Goal: Obtain resource: Download file/media

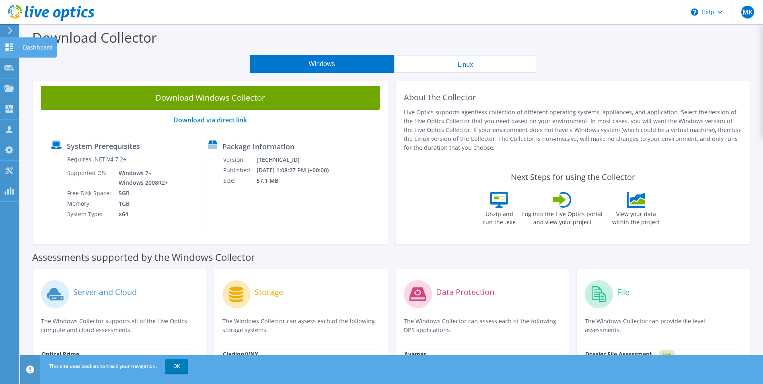
click at [12, 48] on use at bounding box center [10, 47] width 8 height 8
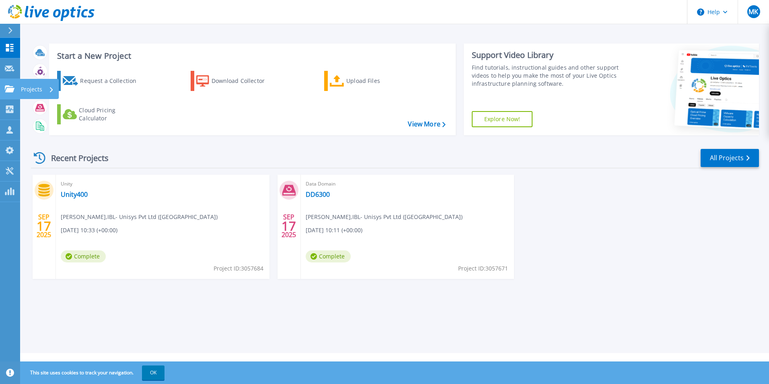
click at [28, 89] on p "Projects" at bounding box center [31, 89] width 21 height 21
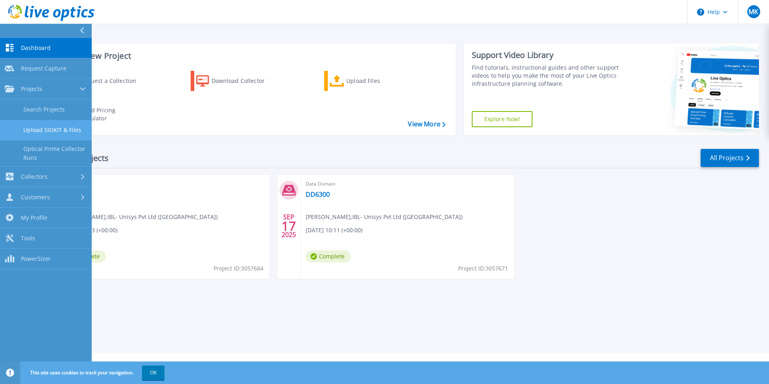
click at [70, 130] on link "Upload SIOKIT & Files" at bounding box center [46, 130] width 92 height 21
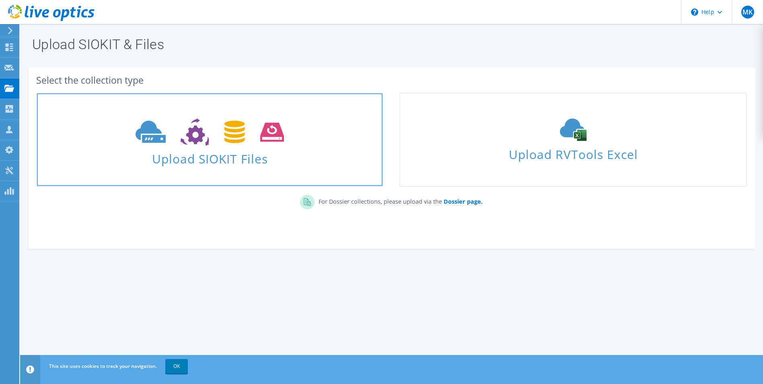
click at [246, 140] on icon at bounding box center [209, 132] width 148 height 28
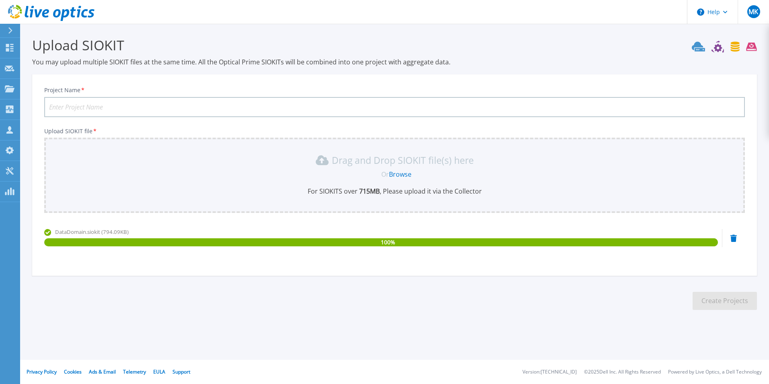
click at [158, 108] on input "Project Name *" at bounding box center [394, 107] width 700 height 20
click at [122, 105] on input "AKBL-DD" at bounding box center [394, 107] width 700 height 20
type input "AKBL-DD6900PR"
click at [708, 299] on button "Create Projects" at bounding box center [724, 300] width 64 height 18
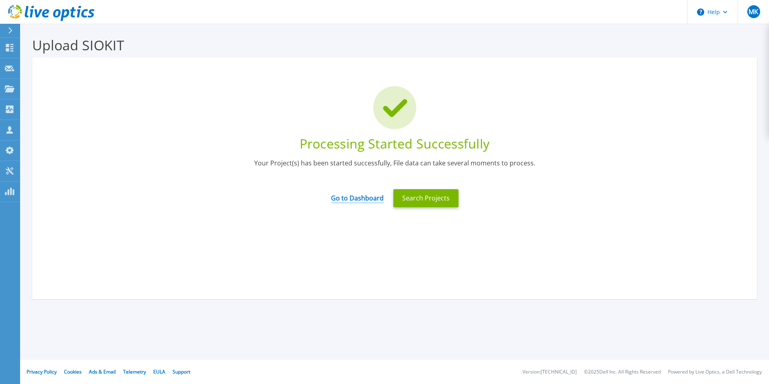
click at [367, 199] on link "Go to Dashboard" at bounding box center [357, 195] width 53 height 16
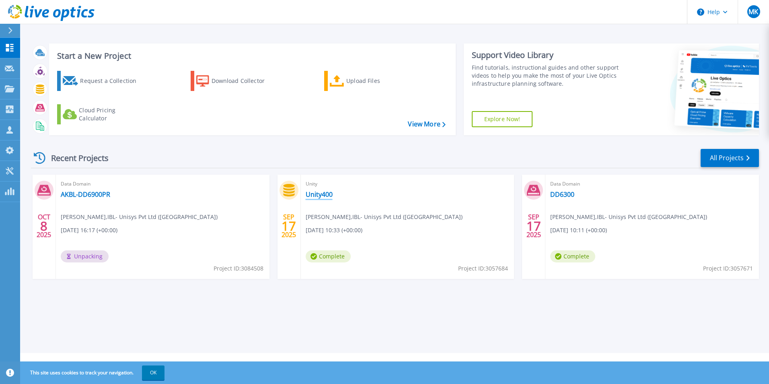
click at [317, 195] on link "Unity400" at bounding box center [319, 194] width 27 height 8
click at [569, 196] on link "DD6300" at bounding box center [562, 194] width 24 height 8
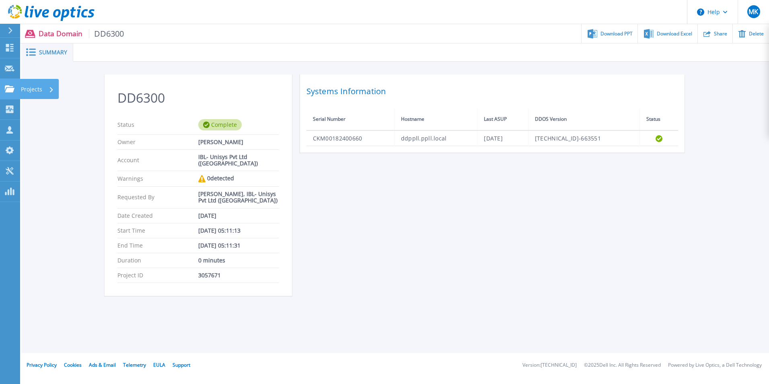
click at [36, 88] on p "Projects" at bounding box center [31, 89] width 21 height 21
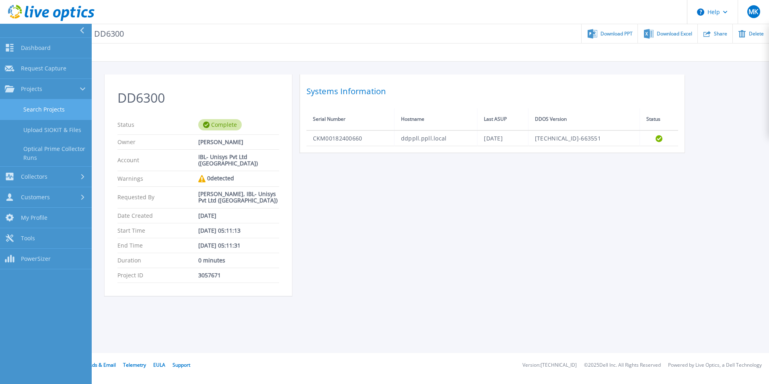
click at [55, 113] on link "Search Projects" at bounding box center [46, 109] width 92 height 21
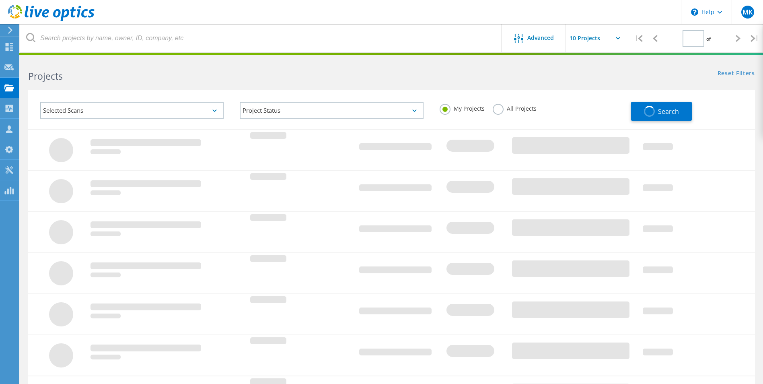
type input "1"
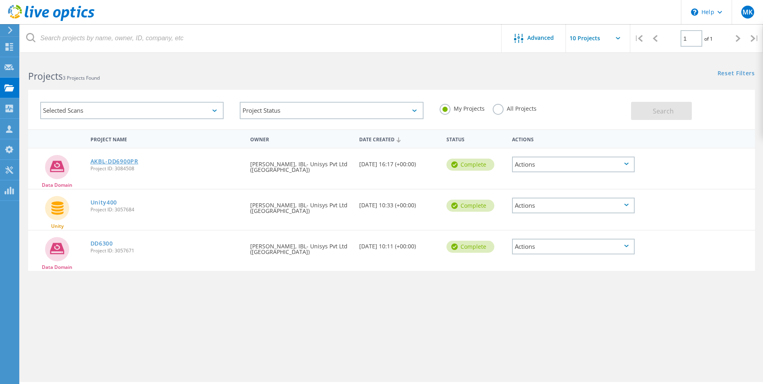
click at [118, 161] on link "AKBL-DD6900PR" at bounding box center [114, 161] width 48 height 6
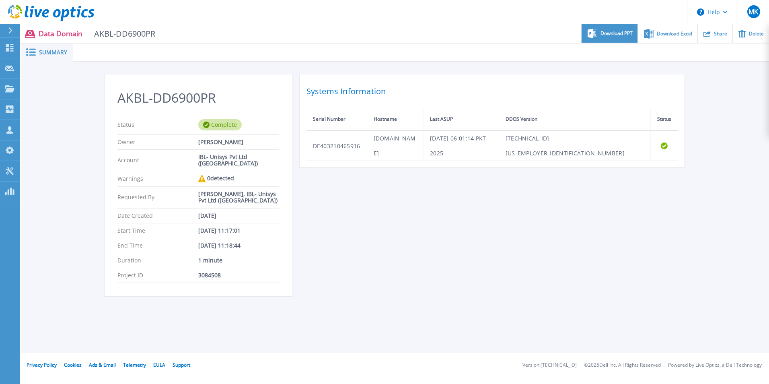
click at [613, 36] on span "Download PPT" at bounding box center [616, 33] width 32 height 5
click at [615, 231] on div "AKBL-DD6900PR Status Complete Owner [PERSON_NAME] Account IBL- Unisys Pvt Ltd (…" at bounding box center [395, 189] width 581 height 231
click at [666, 31] on span "Download Excel" at bounding box center [674, 33] width 35 height 5
